Goal: Check status: Check status

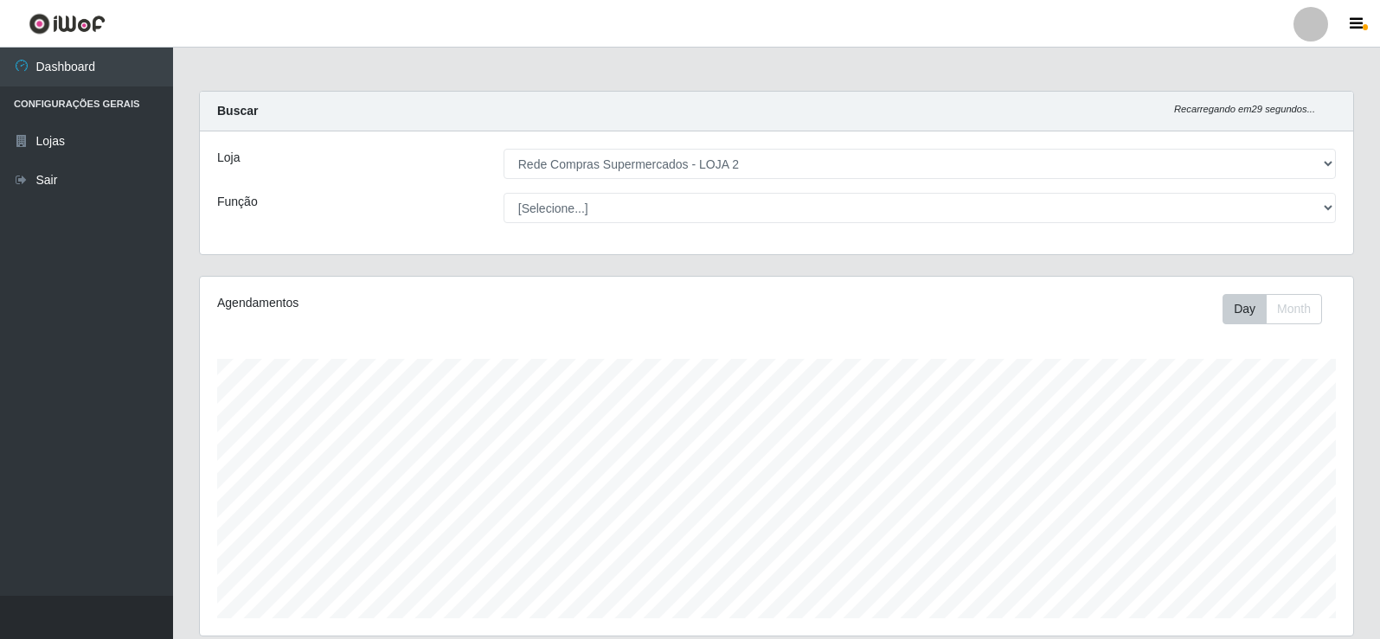
select select "161"
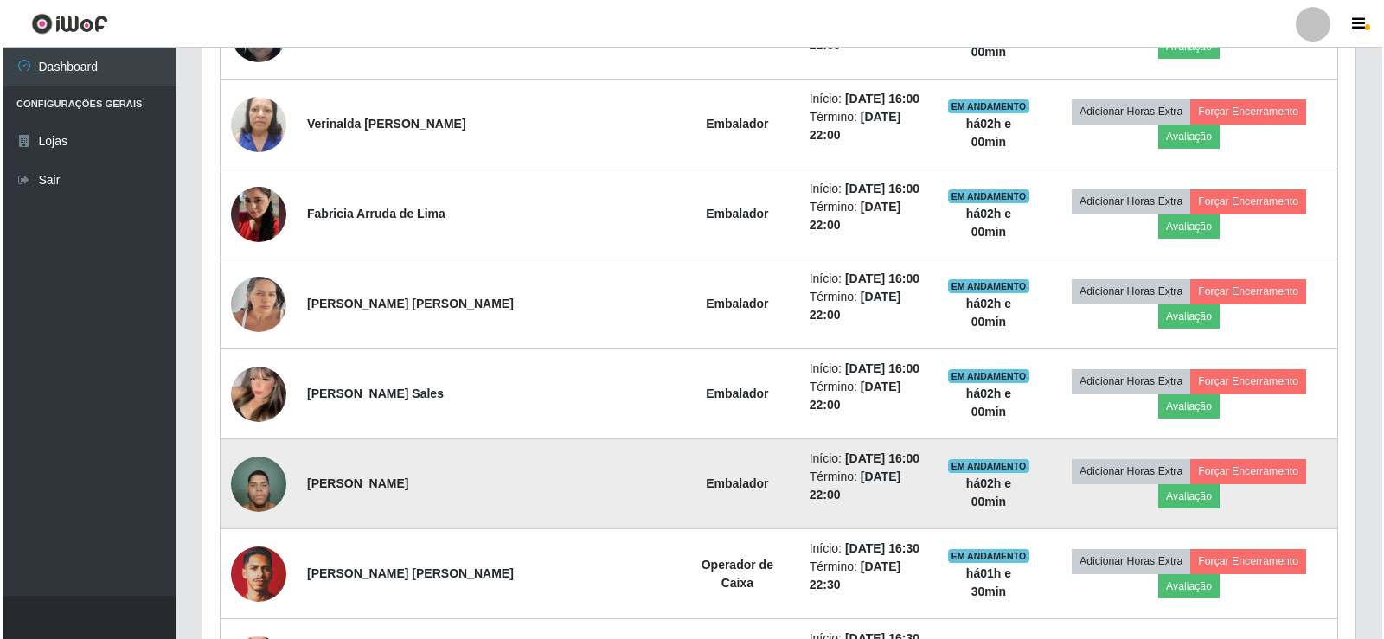
scroll to position [980, 0]
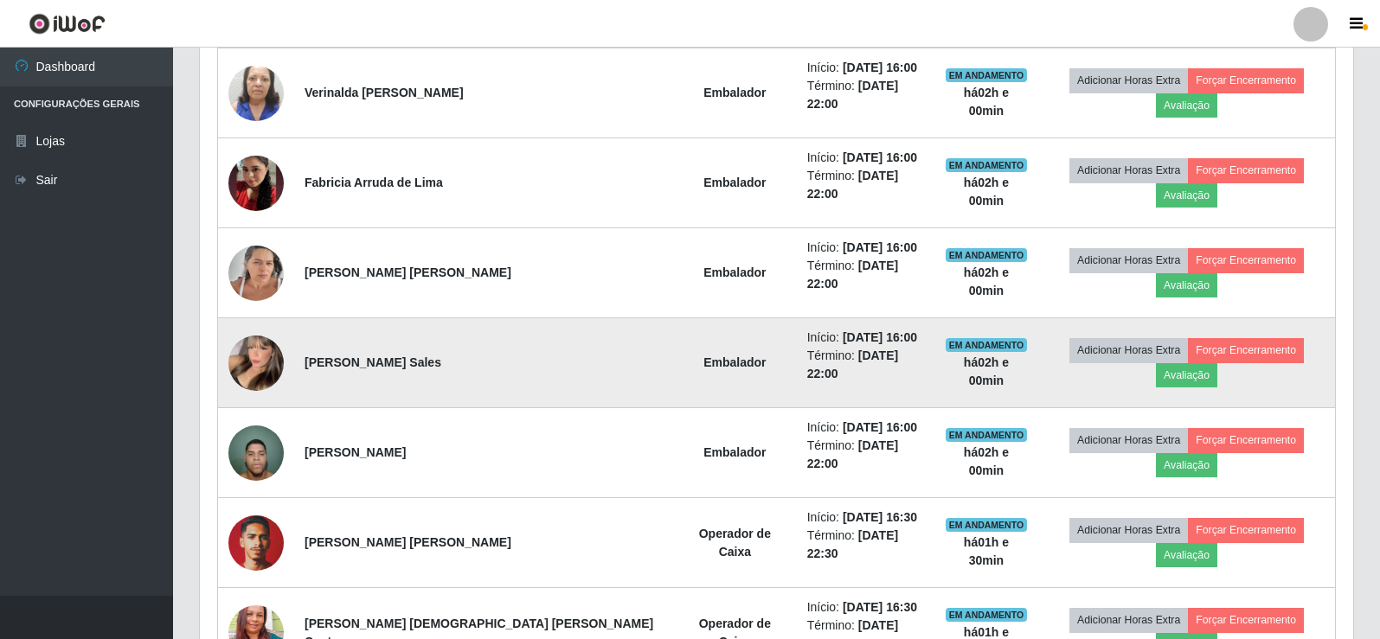
click at [268, 325] on img at bounding box center [255, 363] width 55 height 76
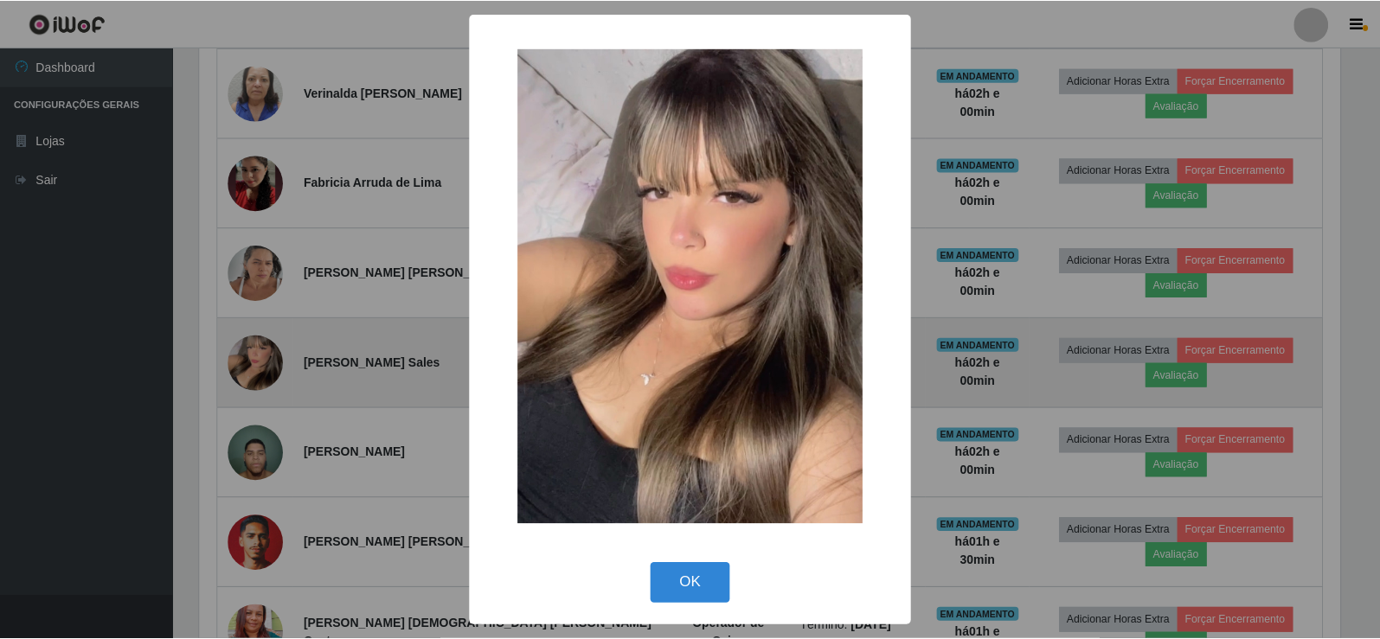
scroll to position [359, 1144]
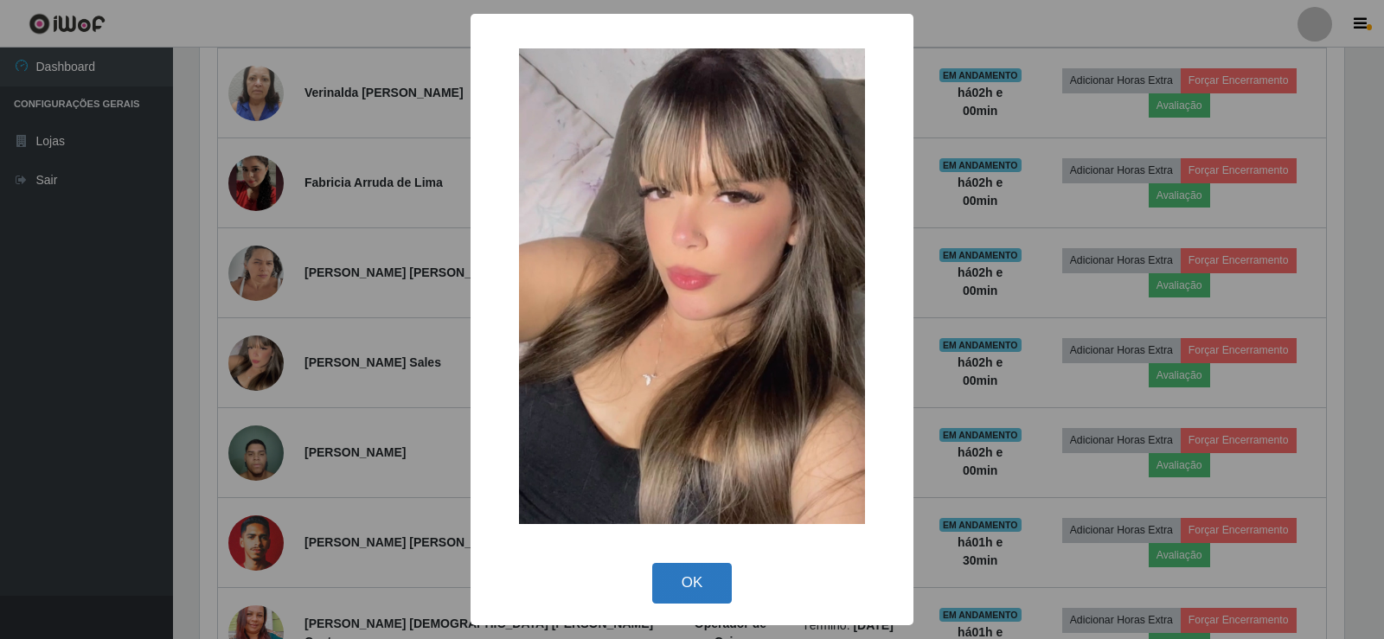
click at [697, 587] on button "OK" at bounding box center [692, 583] width 80 height 41
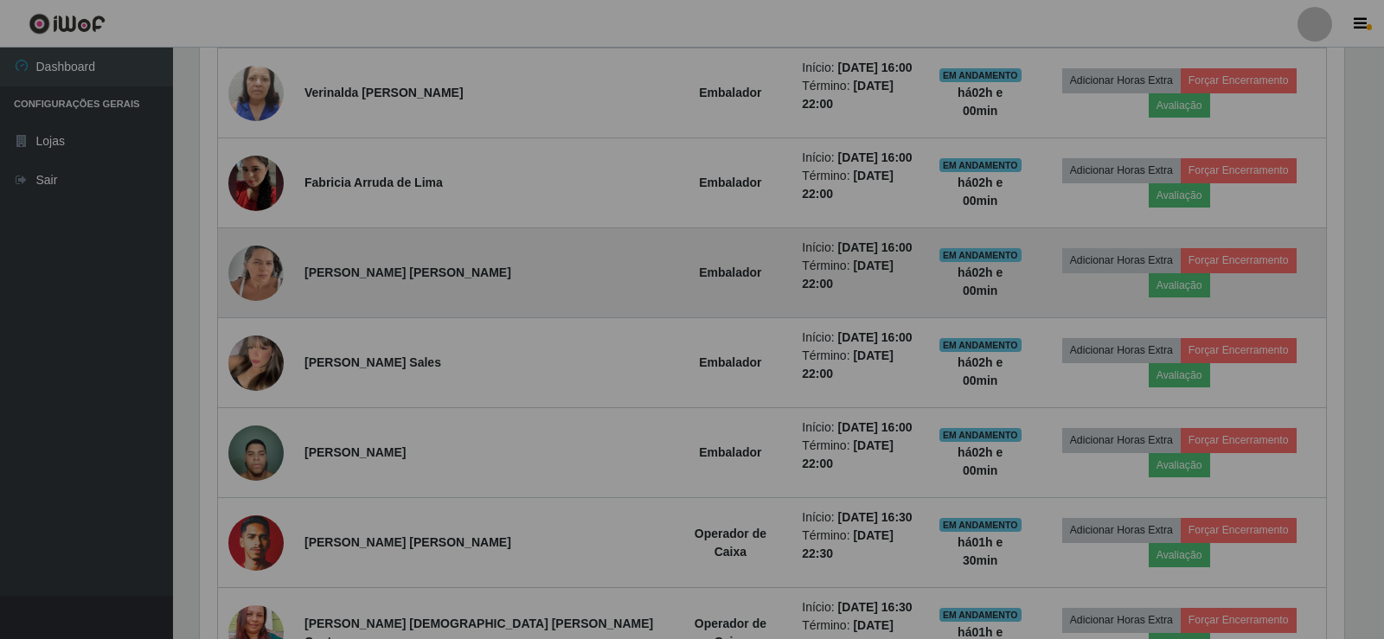
scroll to position [359, 1153]
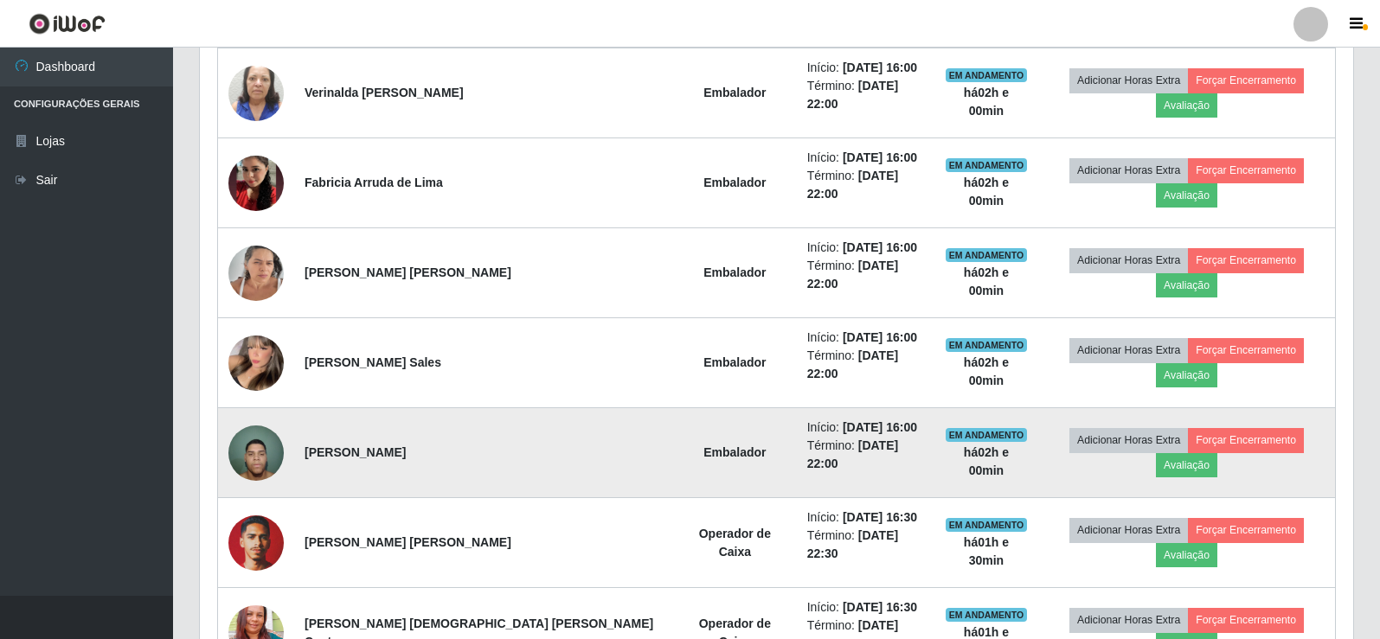
click at [261, 416] on img at bounding box center [255, 453] width 55 height 74
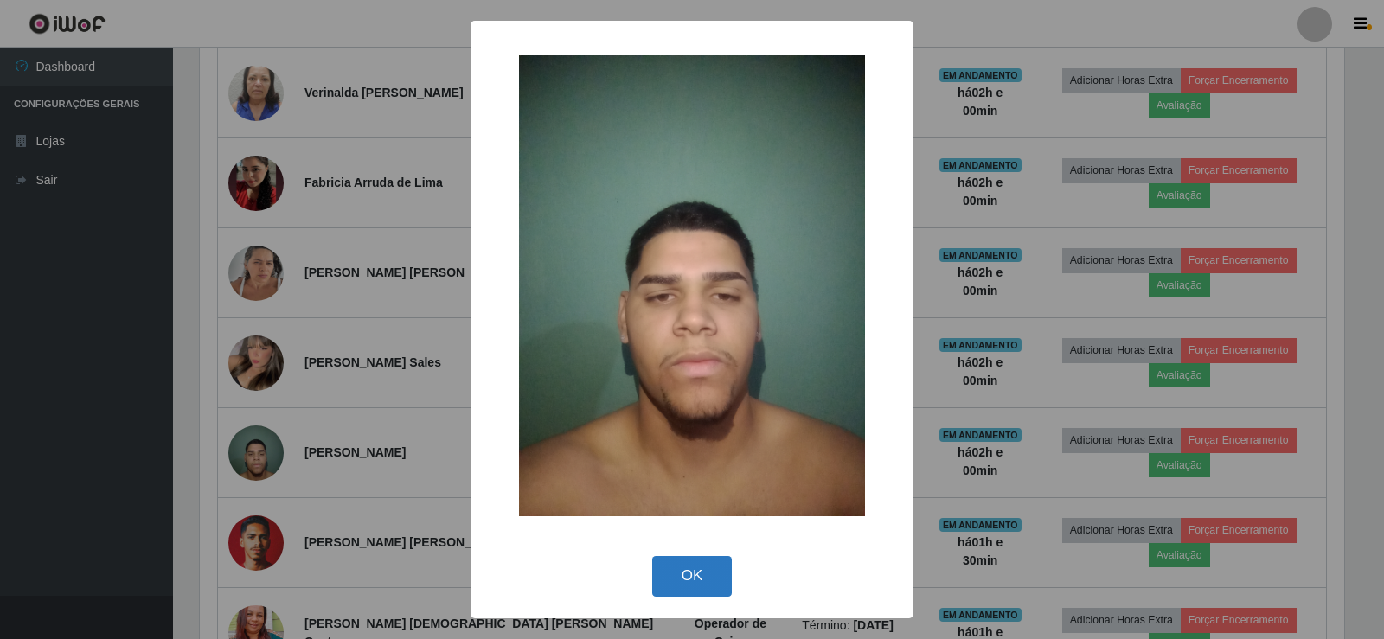
click at [702, 573] on button "OK" at bounding box center [692, 576] width 80 height 41
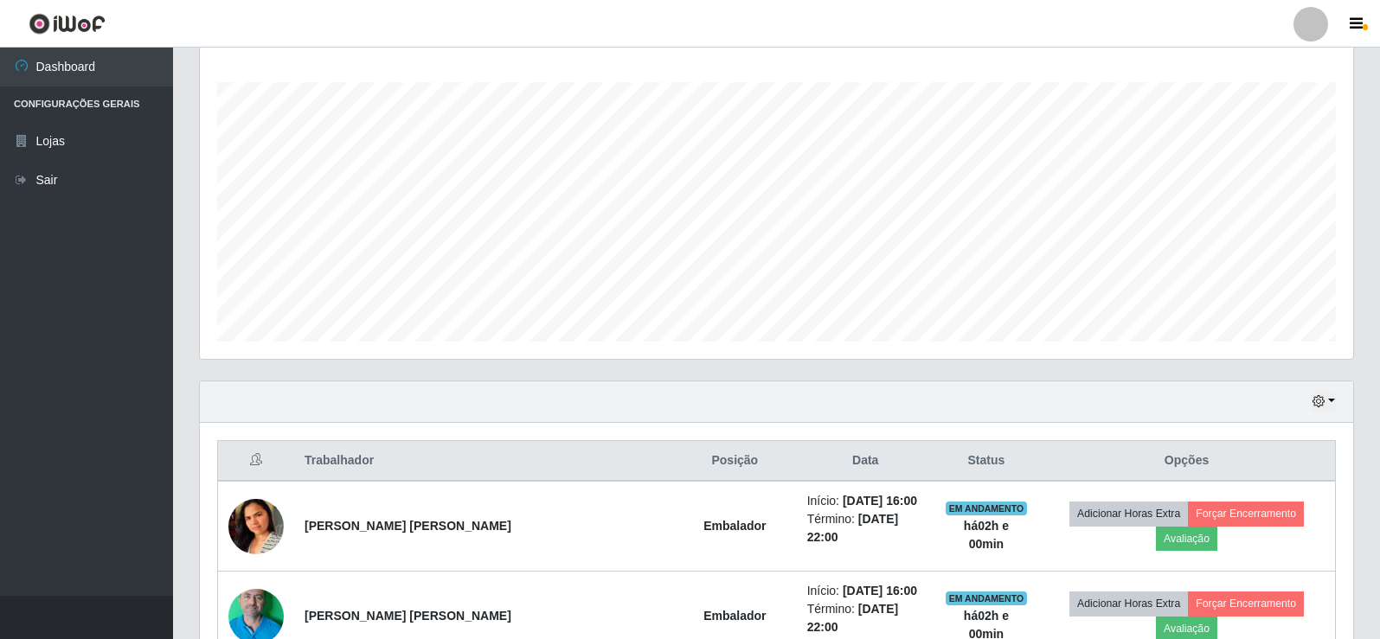
scroll to position [260, 0]
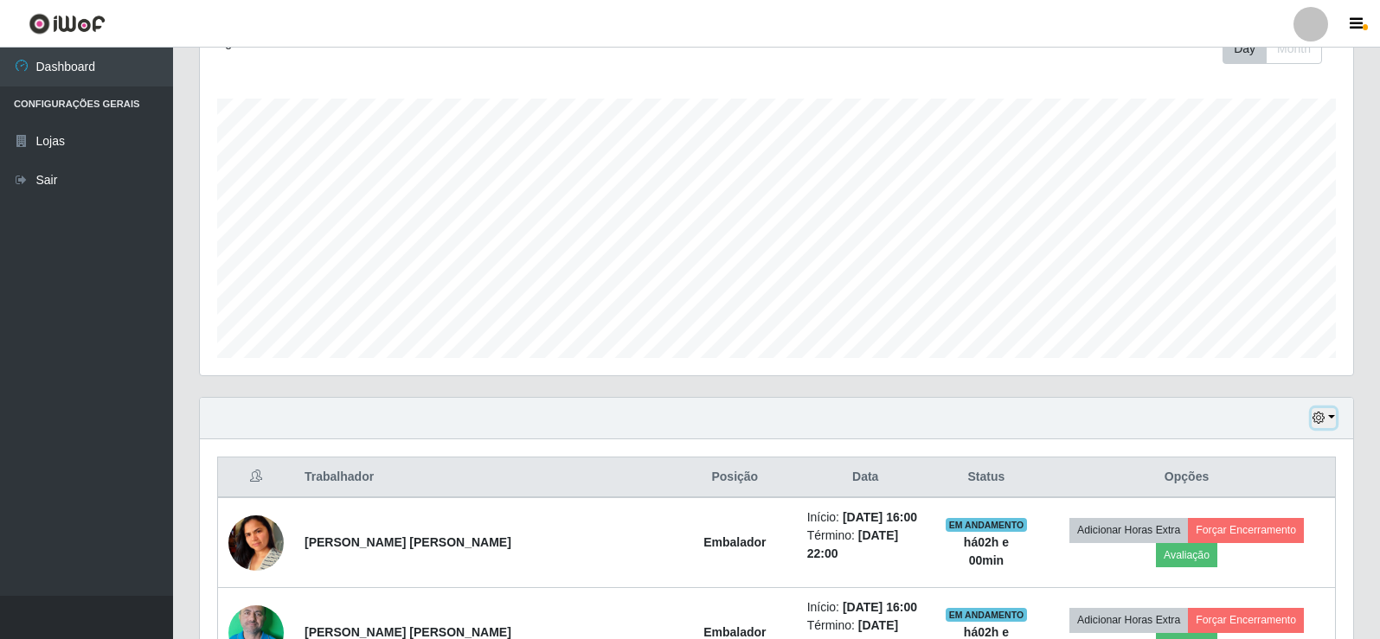
click at [1321, 417] on icon "button" at bounding box center [1318, 418] width 12 height 12
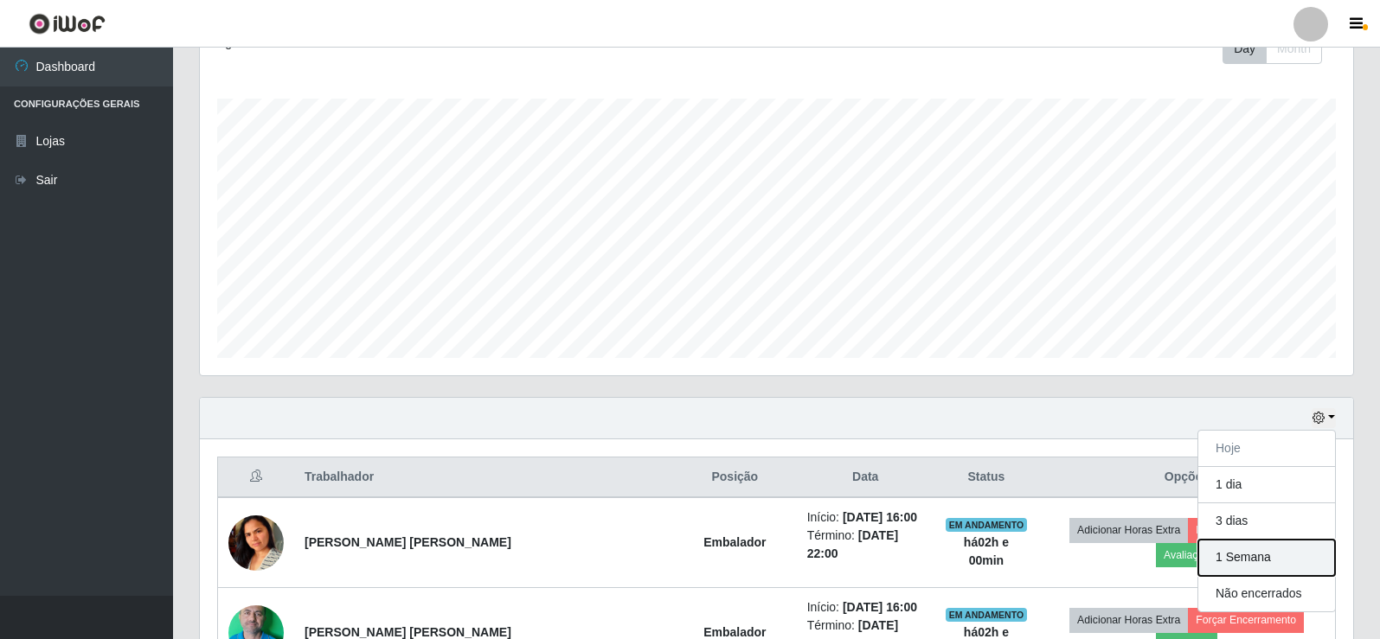
click at [1234, 564] on button "1 Semana" at bounding box center [1266, 558] width 137 height 36
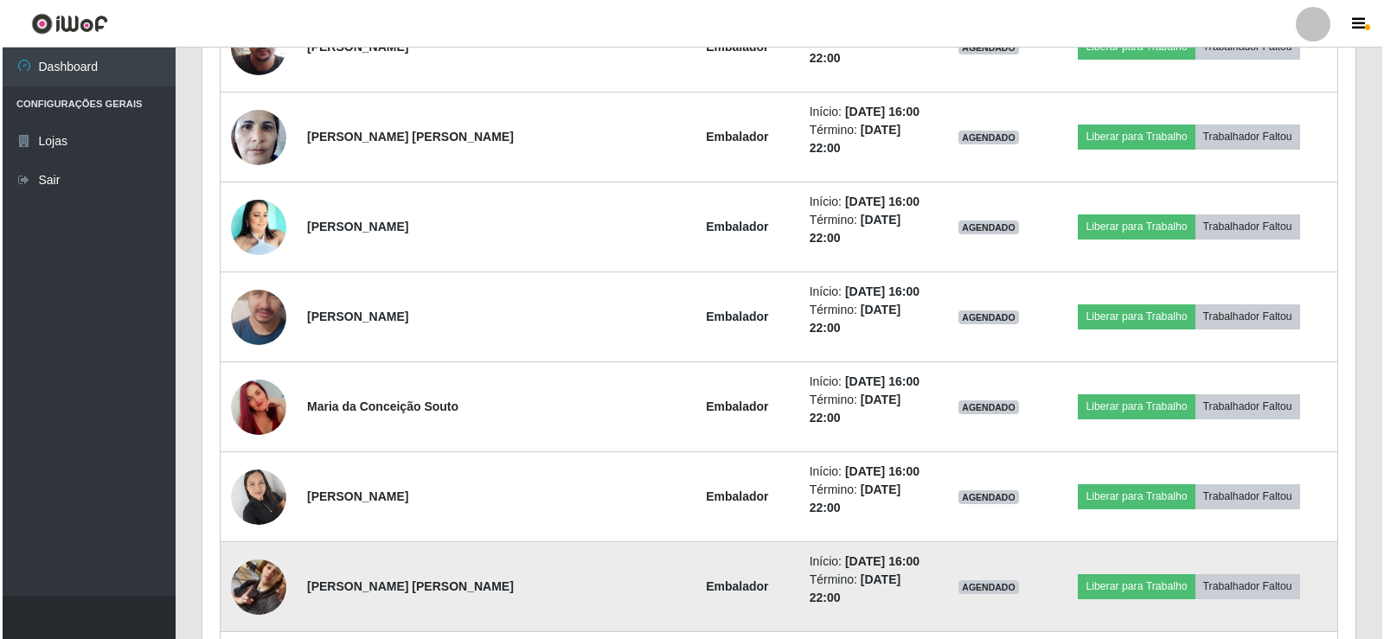
scroll to position [3115, 0]
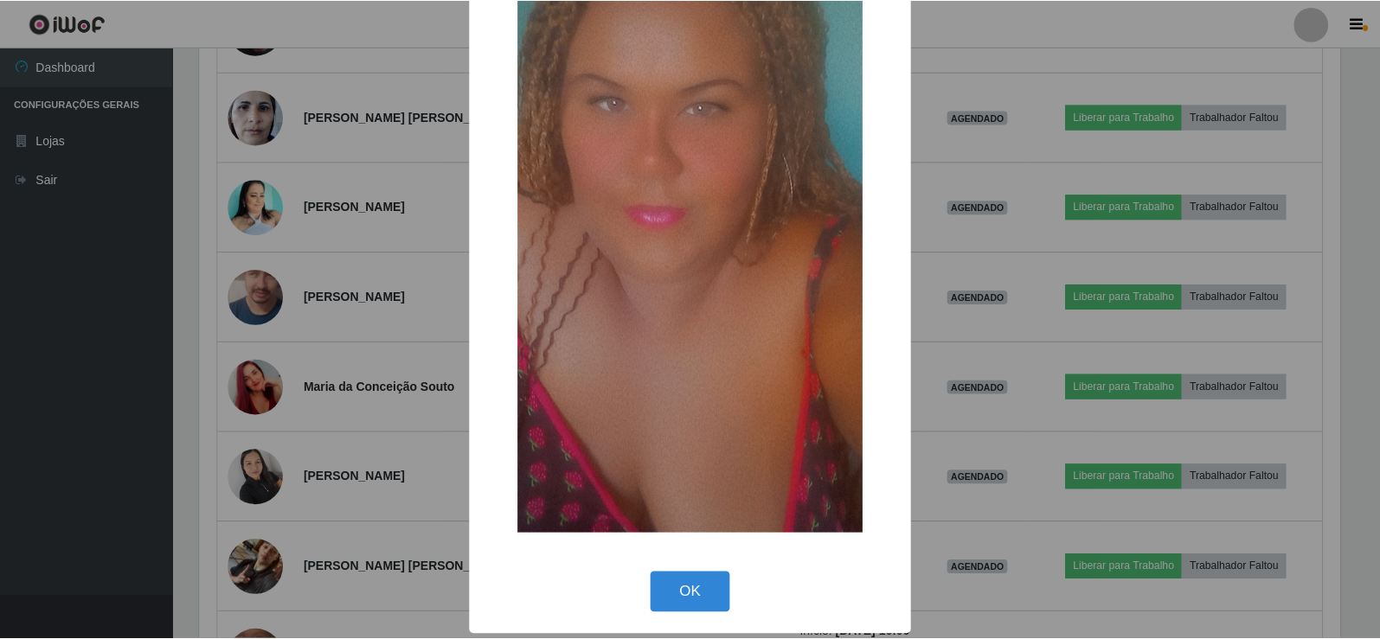
scroll to position [127, 0]
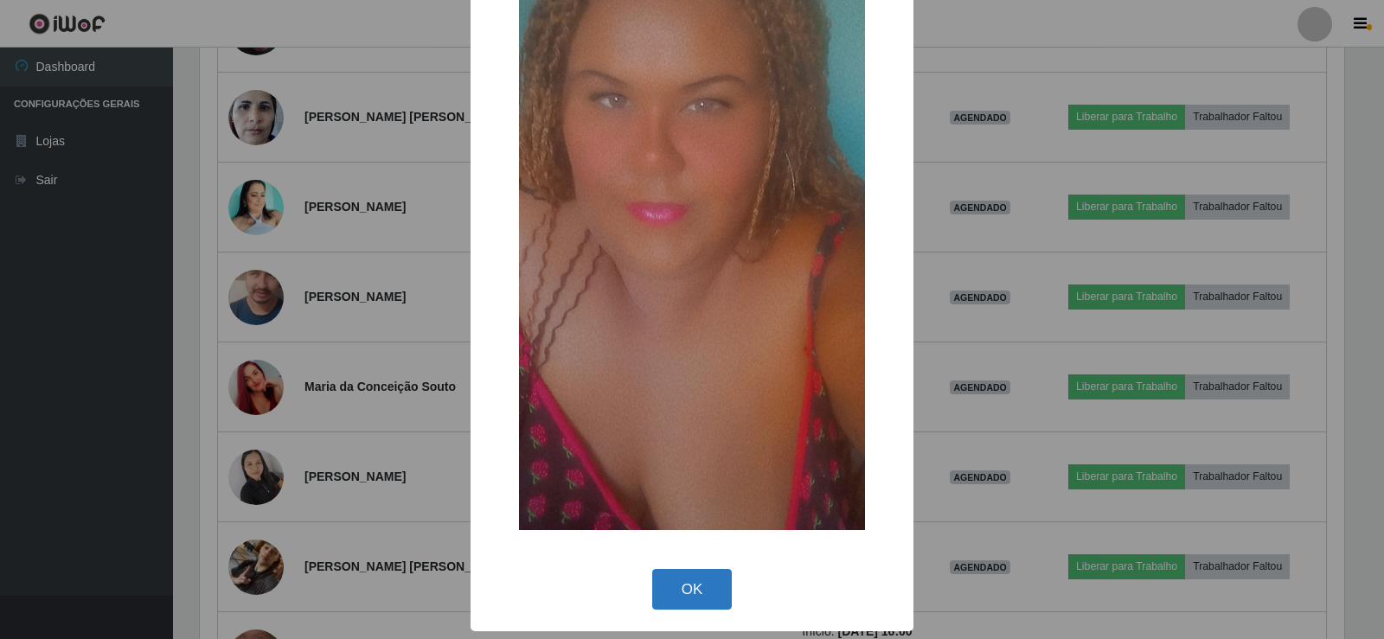
click at [699, 589] on button "OK" at bounding box center [692, 589] width 80 height 41
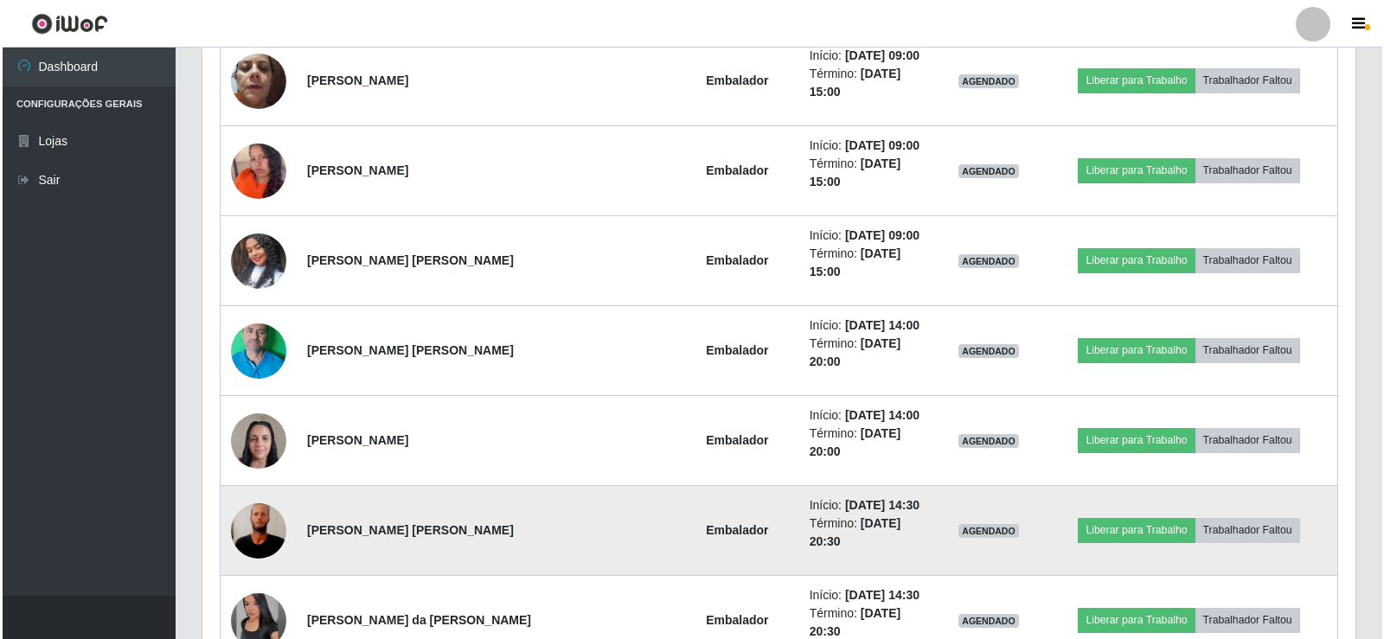
scroll to position [1990, 0]
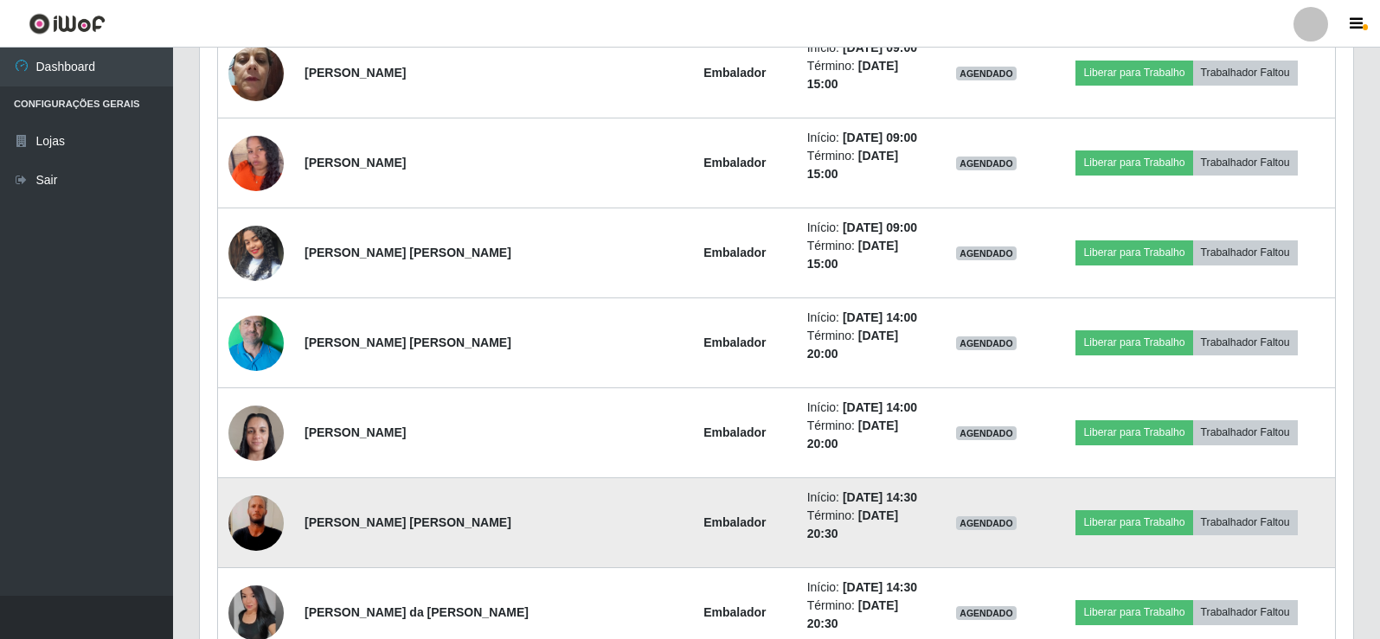
click at [247, 461] on img at bounding box center [255, 522] width 55 height 123
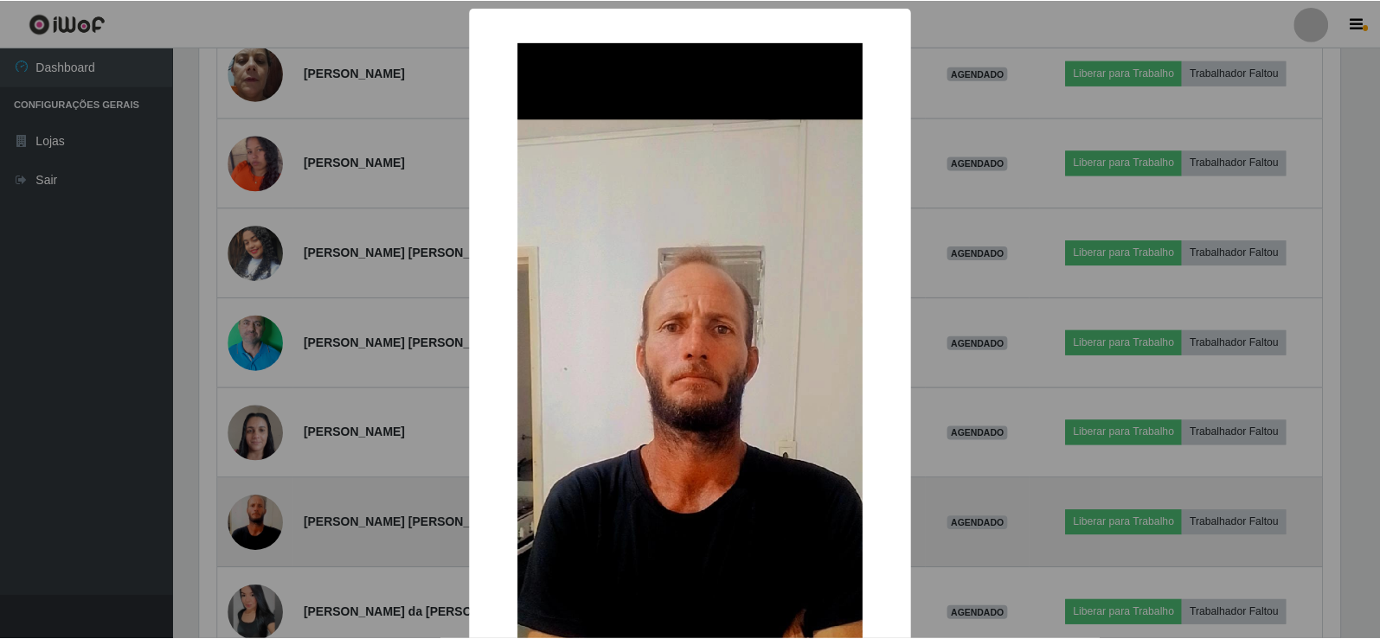
scroll to position [359, 1144]
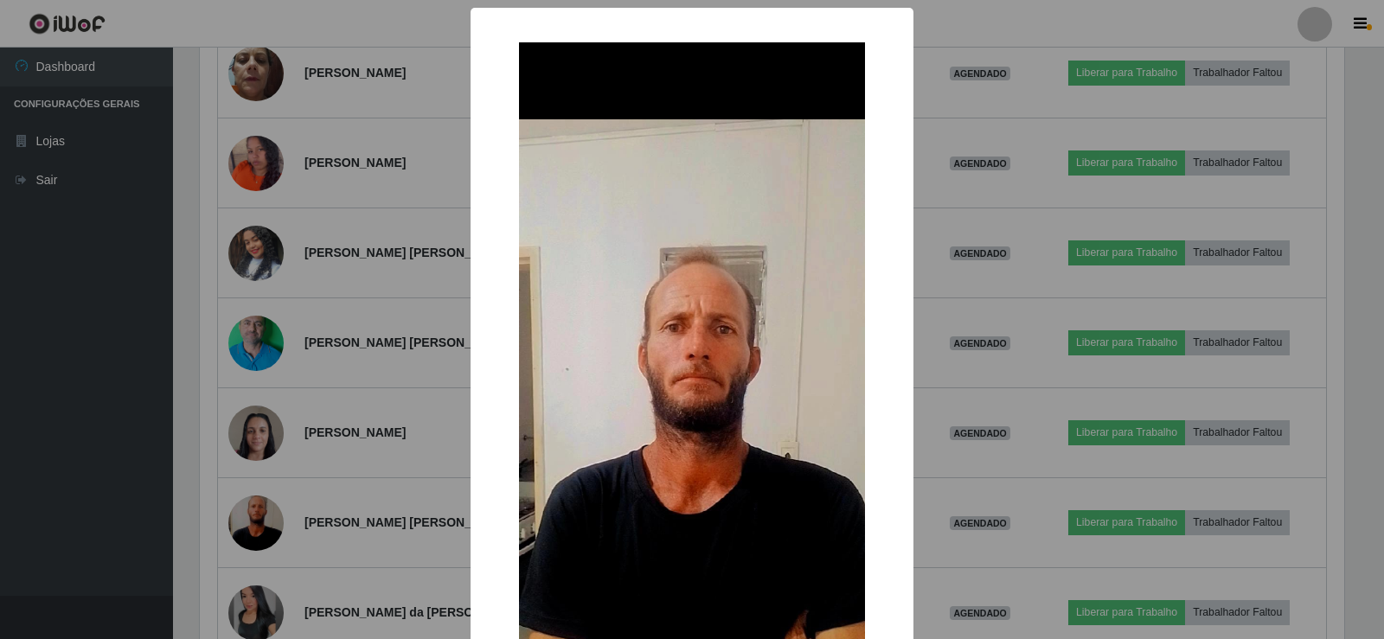
click at [227, 300] on div "× OK Cancel" at bounding box center [692, 319] width 1384 height 639
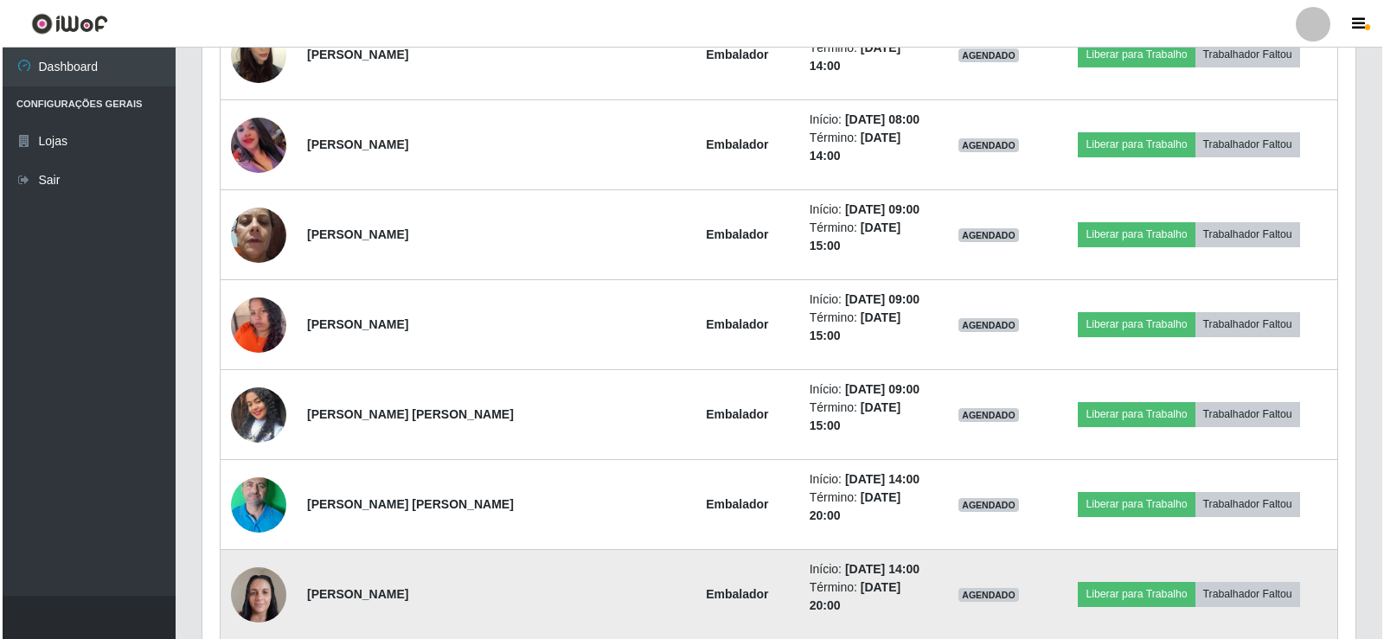
scroll to position [1817, 0]
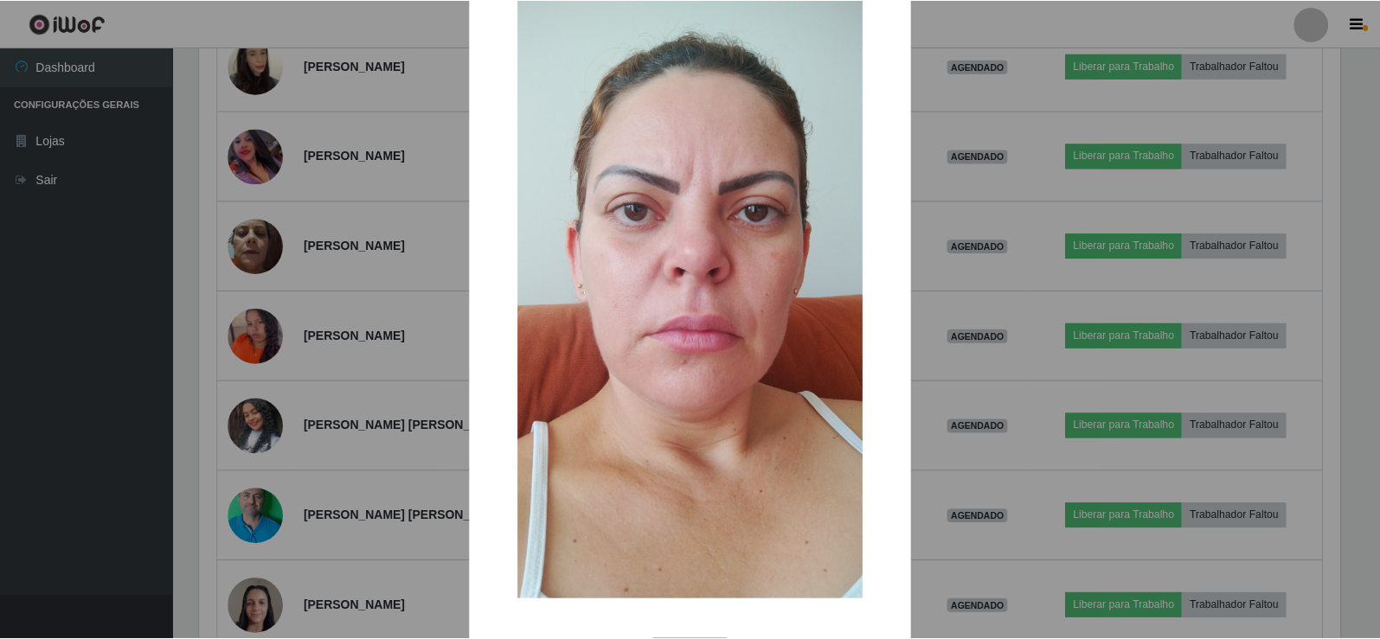
scroll to position [128, 0]
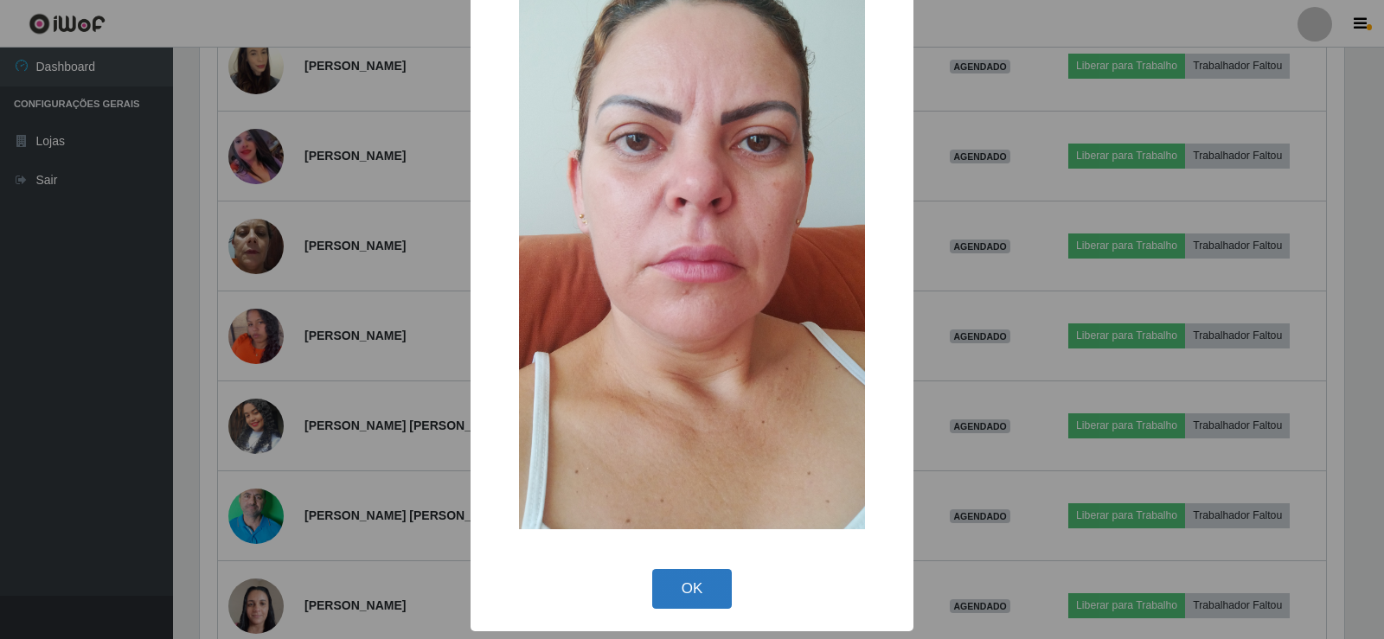
click at [688, 583] on button "OK" at bounding box center [692, 589] width 80 height 41
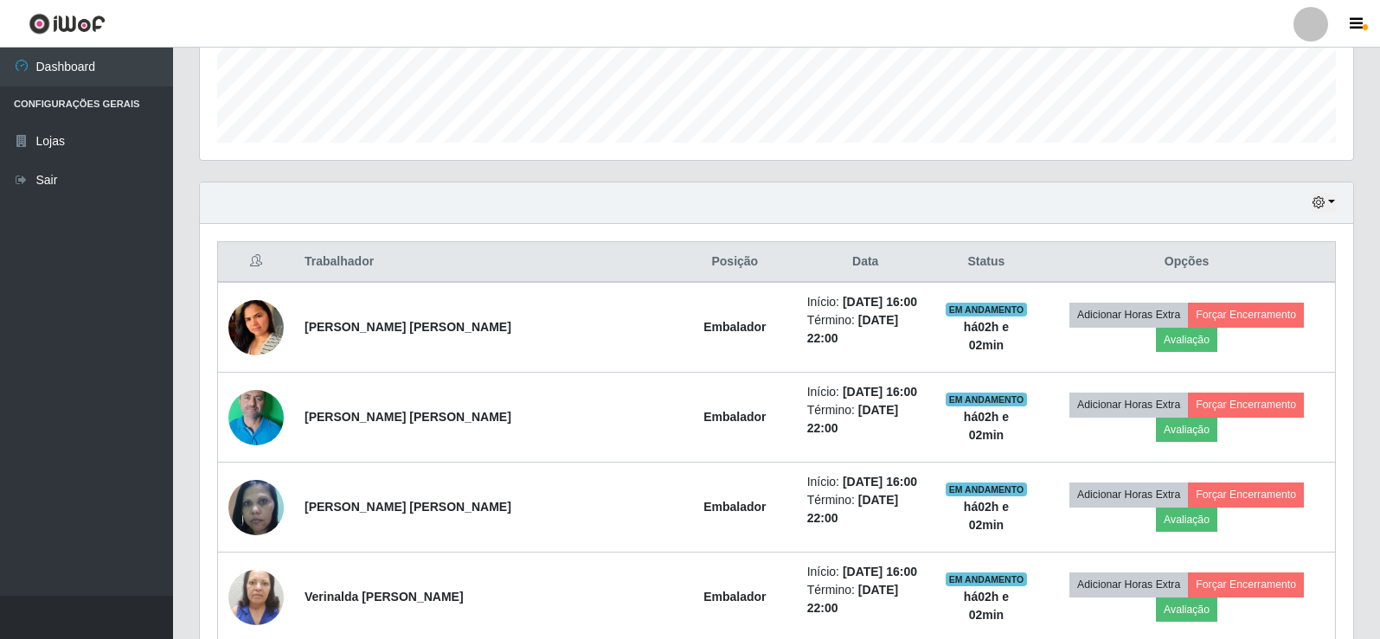
scroll to position [519, 0]
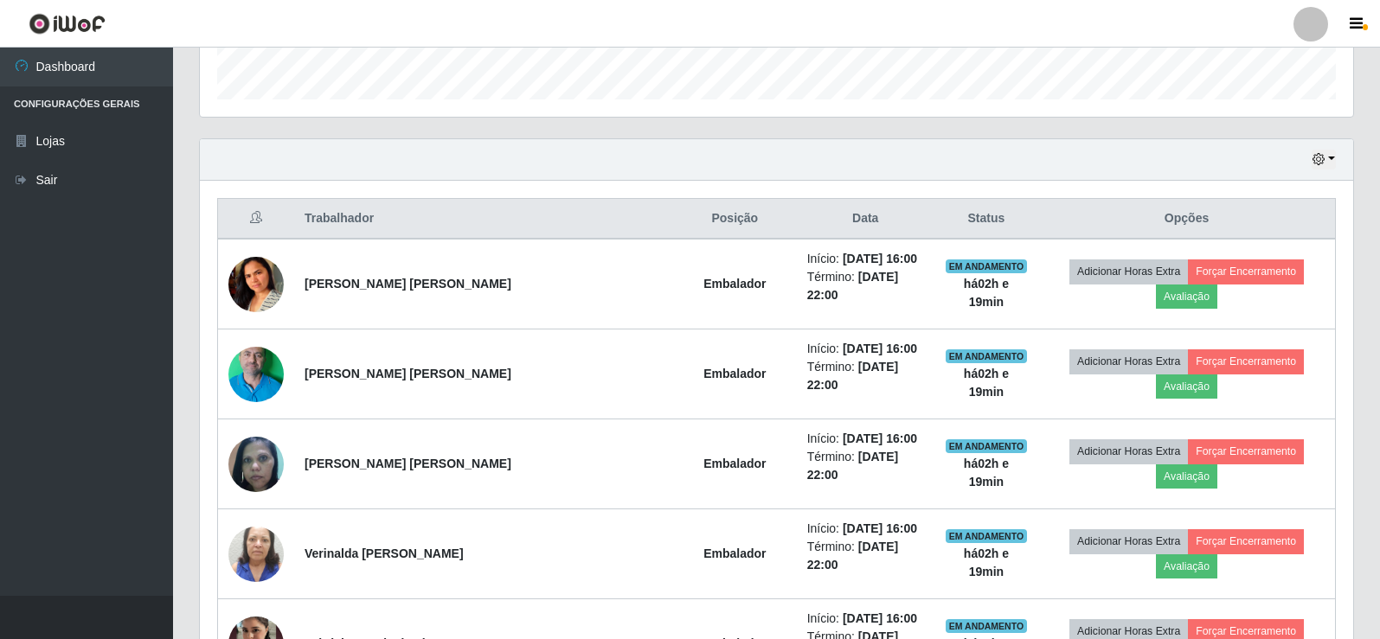
click at [1327, 223] on th "Opções" at bounding box center [1186, 219] width 297 height 41
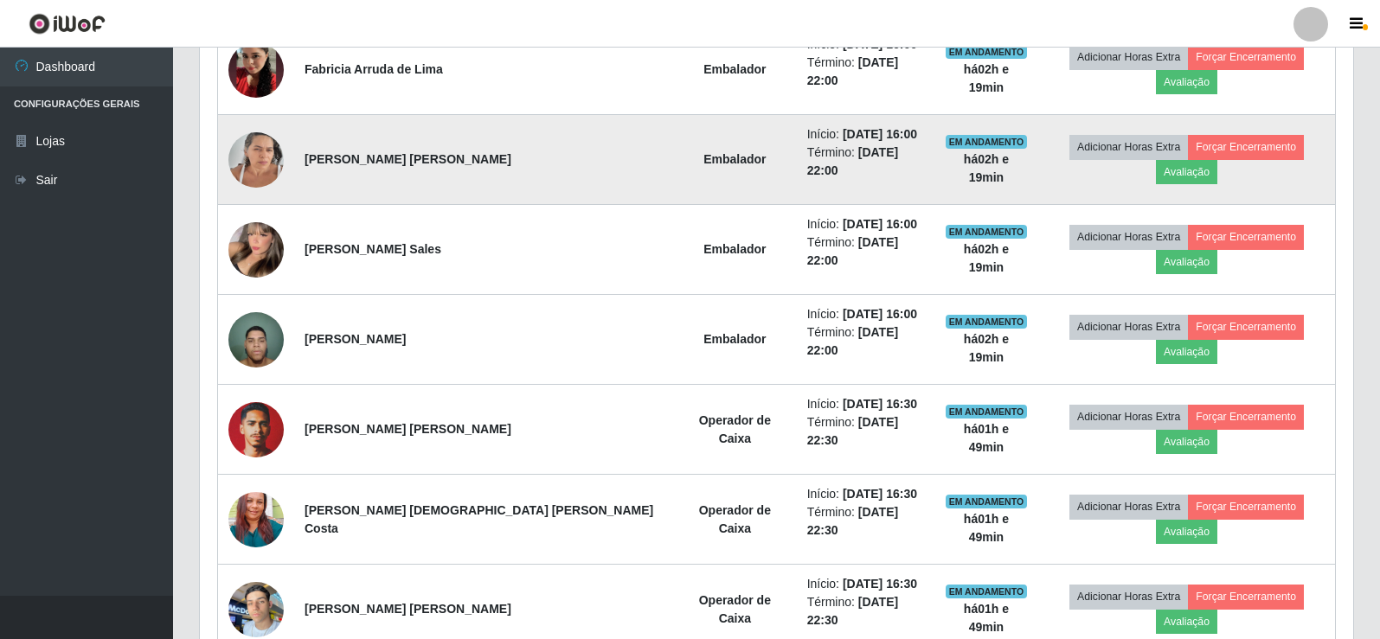
scroll to position [1125, 0]
